Goal: Information Seeking & Learning: Learn about a topic

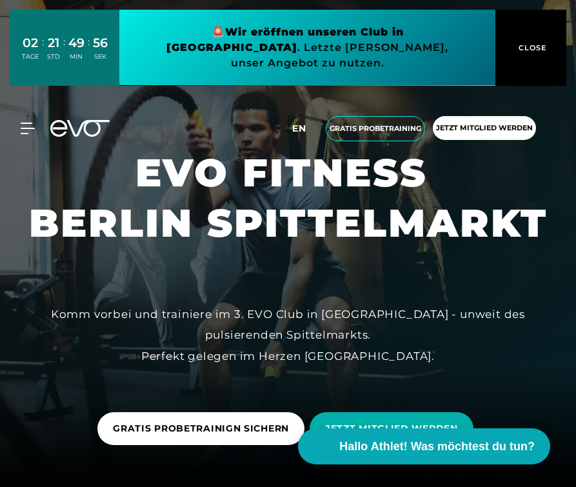
click at [297, 123] on span "en" at bounding box center [299, 129] width 14 height 12
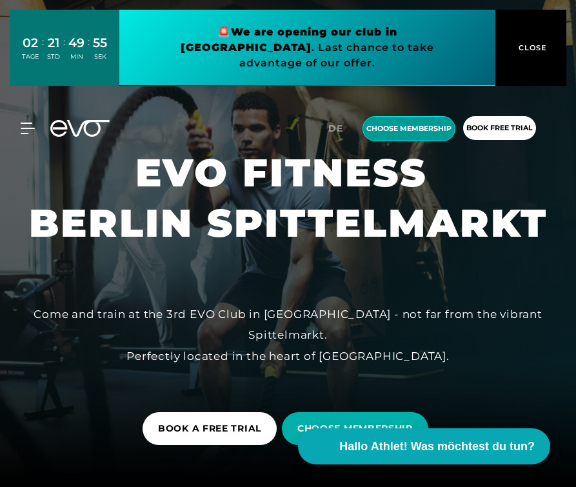
click at [402, 123] on span "choose membership" at bounding box center [408, 128] width 85 height 11
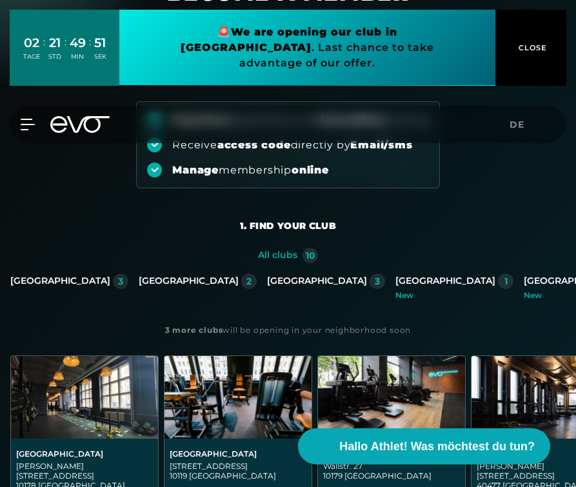
scroll to position [103, 0]
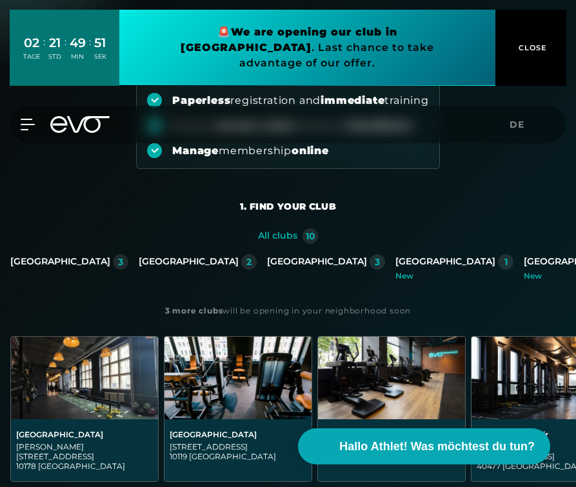
click at [110, 258] on div "[GEOGRAPHIC_DATA]" at bounding box center [60, 262] width 100 height 12
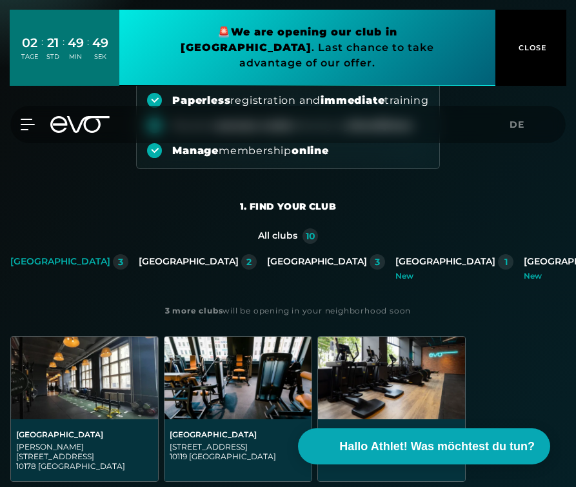
click at [390, 390] on img at bounding box center [391, 378] width 147 height 83
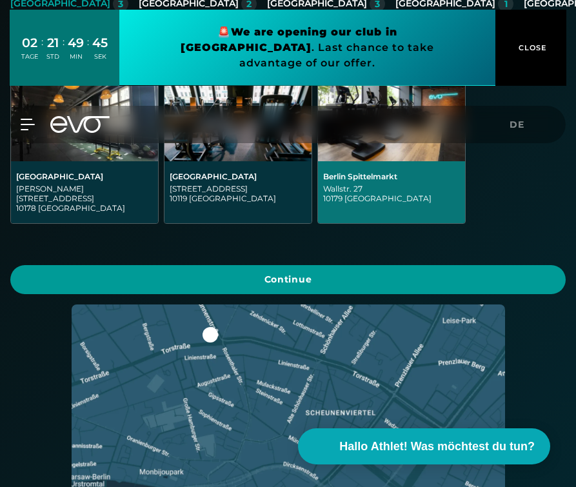
click at [370, 273] on span "Continue" at bounding box center [288, 280] width 524 height 14
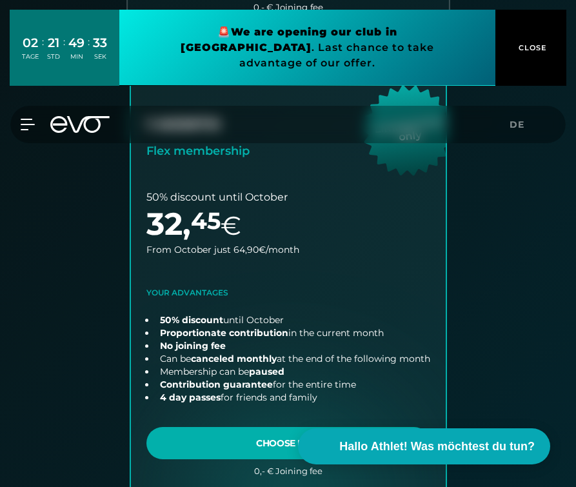
scroll to position [788, 0]
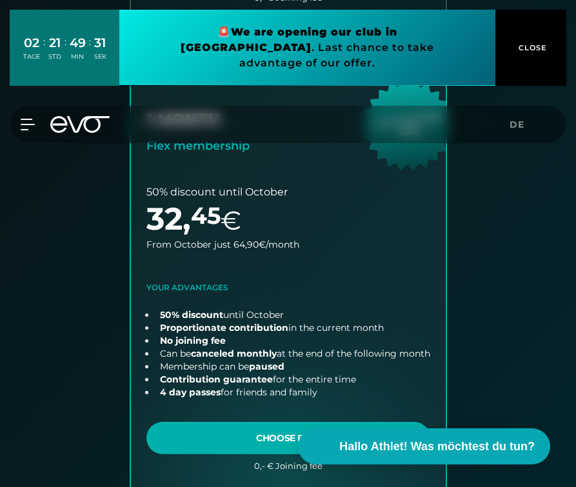
click at [488, 186] on div "12 MONTHS Performer membership Limited time only 50% discount until Ocotber 24 …" at bounding box center [288, 54] width 576 height 935
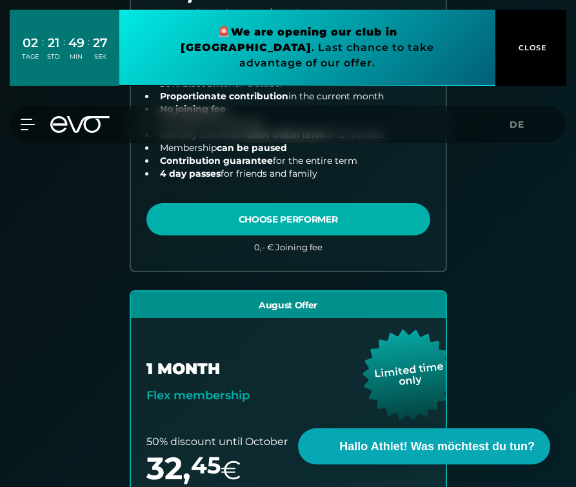
scroll to position [530, 0]
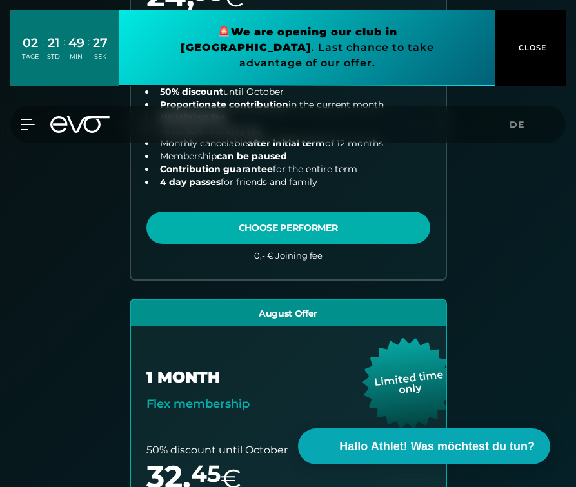
click at [536, 42] on span "CLOSE" at bounding box center [531, 48] width 32 height 12
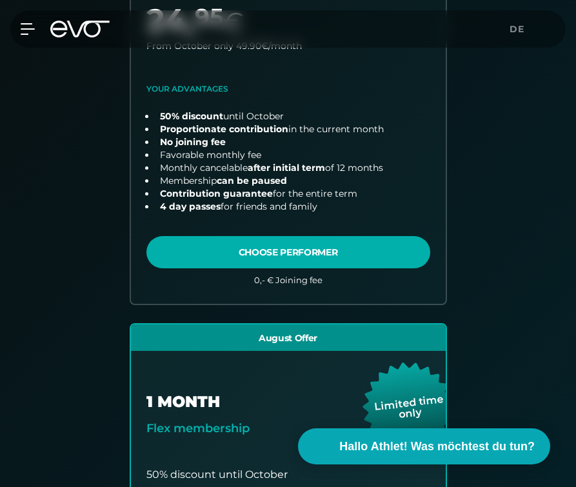
scroll to position [504, 0]
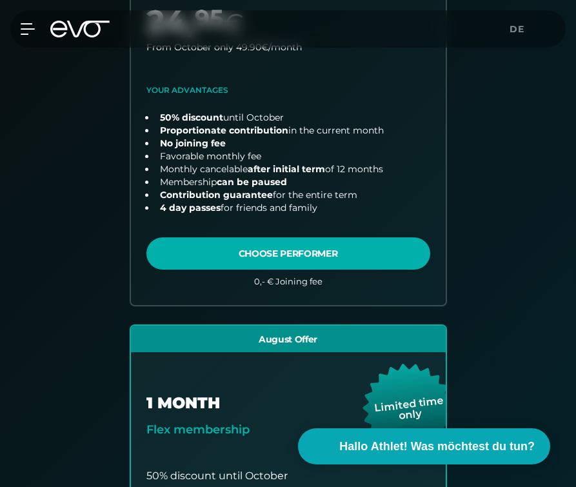
click at [35, 22] on div "MyEVO Login About Memberships free trial DAYPASS EVO Studios [GEOGRAPHIC_DATA] …" at bounding box center [288, 28] width 571 height 37
click at [23, 26] on icon at bounding box center [30, 29] width 19 height 12
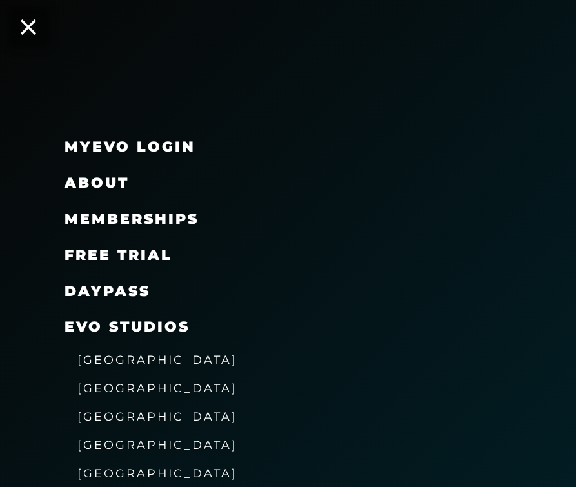
scroll to position [530, 0]
click at [330, 184] on div "About" at bounding box center [304, 183] width 479 height 36
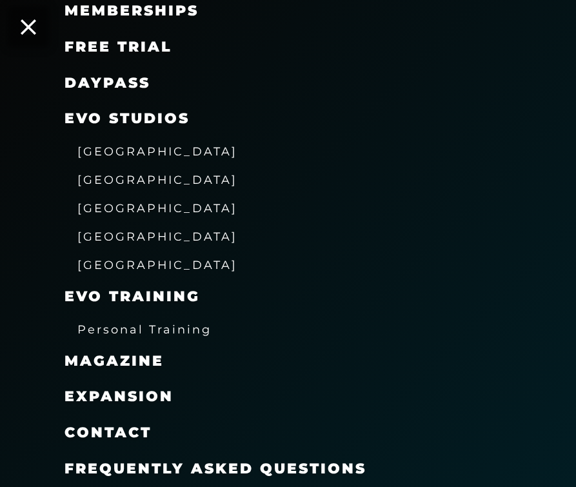
scroll to position [737, 0]
click at [299, 463] on span "Frequently asked questions" at bounding box center [216, 468] width 302 height 17
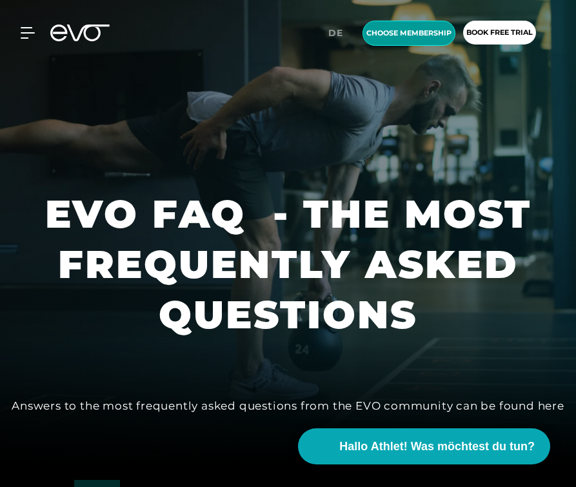
scroll to position [26, 0]
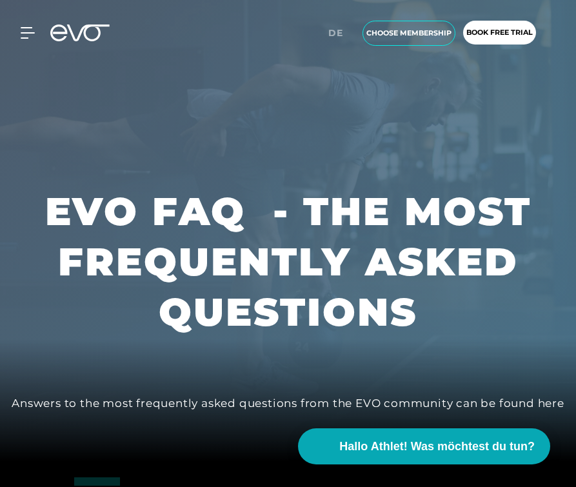
drag, startPoint x: 575, startPoint y: 63, endPoint x: 575, endPoint y: 100, distance: 36.8
click at [575, 100] on div at bounding box center [288, 217] width 576 height 487
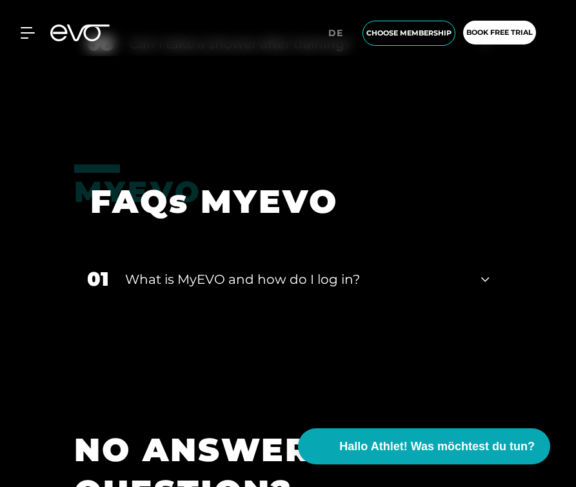
scroll to position [2465, 0]
